Goal: Task Accomplishment & Management: Use online tool/utility

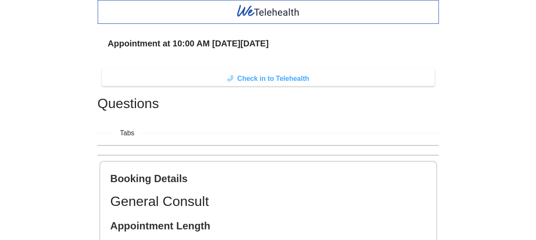
click at [267, 76] on span "Check in to Telehealth" at bounding box center [273, 78] width 72 height 11
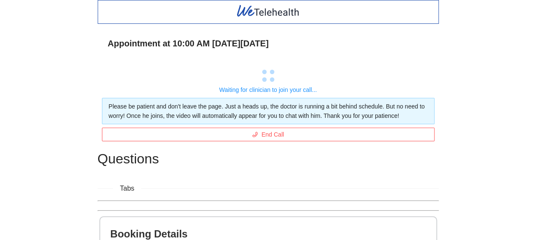
click at [77, 66] on div "Appointment at 10:00 AM [DATE][DATE] Waiting for clinician to join your call...…" at bounding box center [268, 176] width 536 height 352
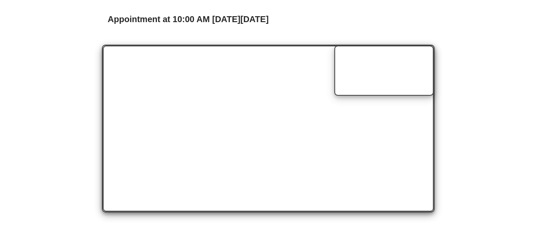
scroll to position [17, 0]
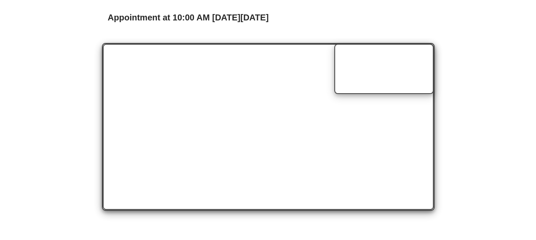
scroll to position [26, 0]
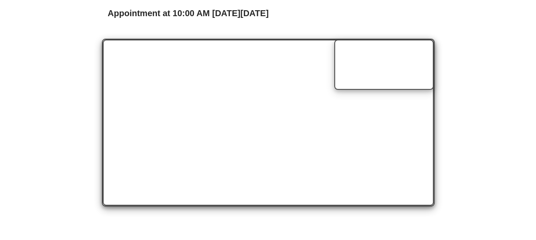
scroll to position [30, 0]
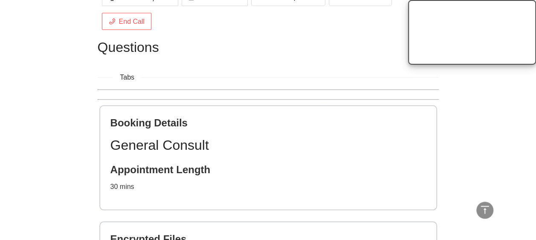
scroll to position [434, 0]
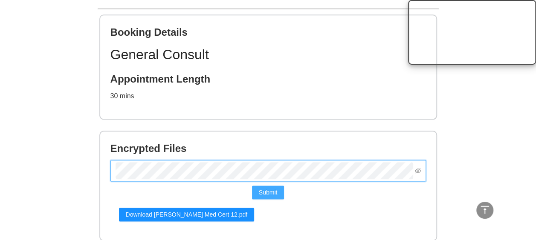
click at [268, 190] on span "Submit" at bounding box center [268, 192] width 19 height 9
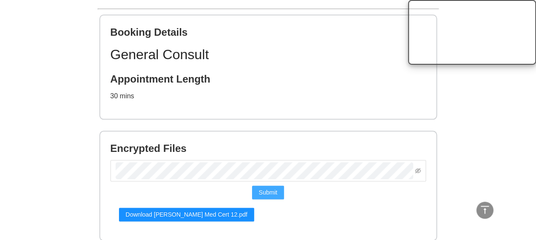
scroll to position [464, 0]
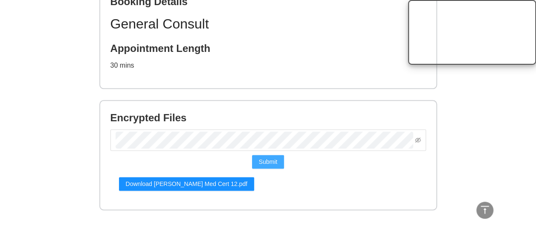
click at [273, 161] on span "Submit" at bounding box center [268, 161] width 19 height 9
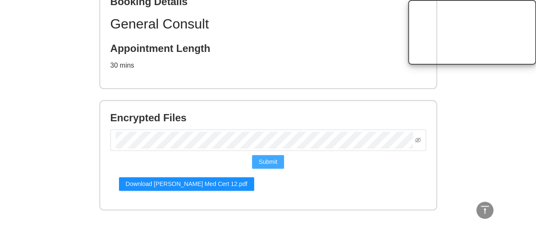
click at [263, 161] on span "Submit" at bounding box center [268, 161] width 19 height 9
click at [325, 176] on div "Encrypted Files Submit Download [PERSON_NAME] Med Cert 12.pdf" at bounding box center [268, 155] width 336 height 109
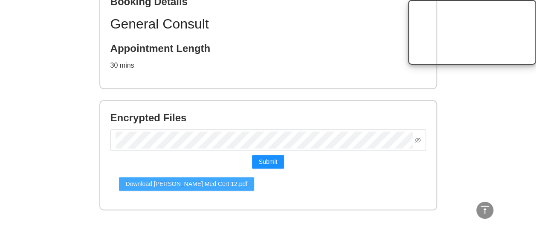
click at [215, 184] on span "Download [PERSON_NAME] Med Cert 12.pdf" at bounding box center [187, 183] width 122 height 9
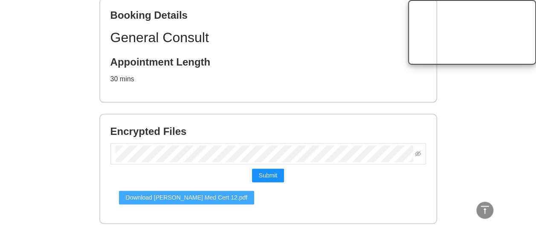
scroll to position [478, 0]
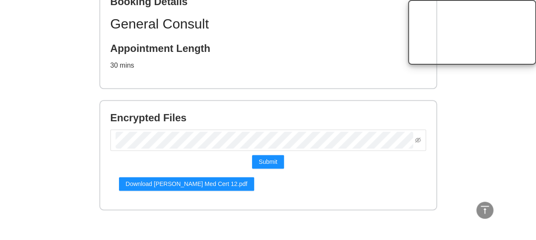
click at [331, 186] on div "Download [PERSON_NAME] Med Cert 12.pdf" at bounding box center [268, 184] width 298 height 14
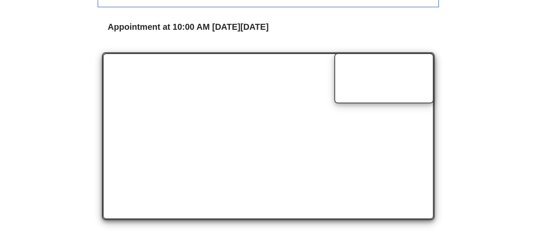
scroll to position [22, 0]
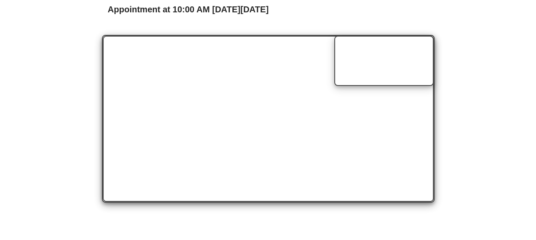
scroll to position [36, 0]
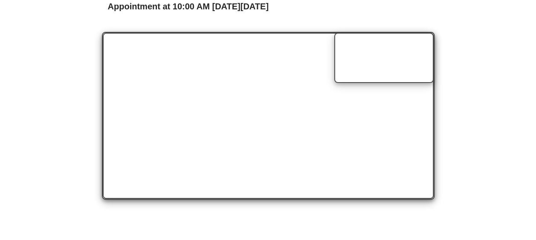
scroll to position [37, 0]
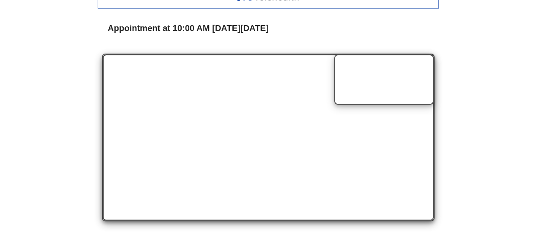
scroll to position [15, 0]
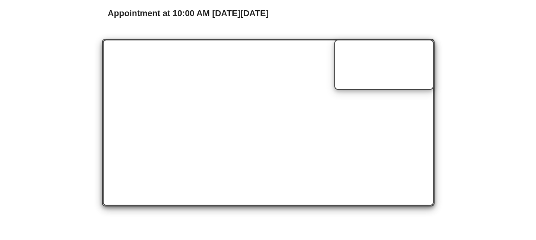
scroll to position [33, 0]
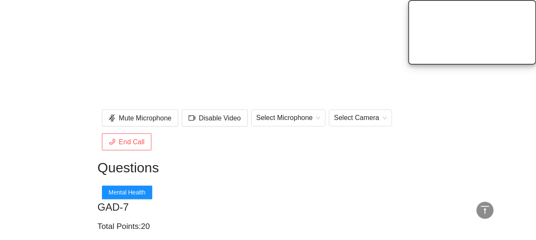
scroll to position [227, 0]
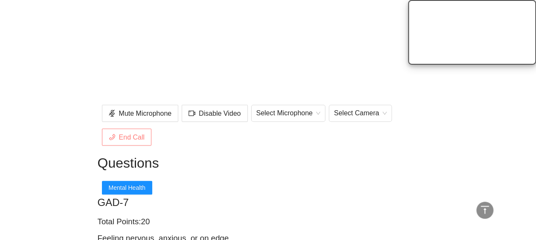
click at [138, 139] on span "End Call" at bounding box center [132, 137] width 26 height 11
